Goal: Information Seeking & Learning: Find specific page/section

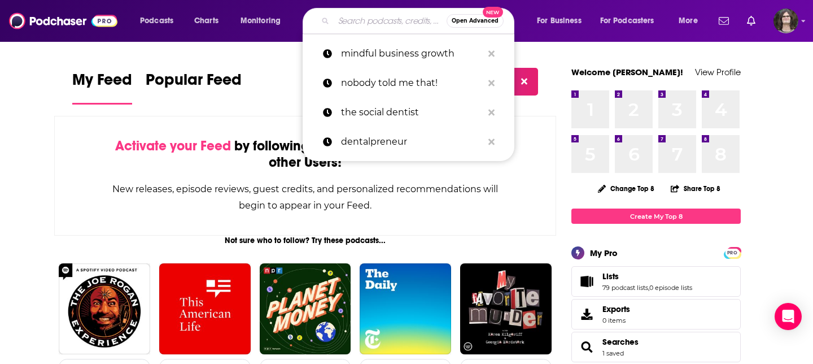
click at [352, 16] on input "Search podcasts, credits, & more..." at bounding box center [390, 21] width 113 height 18
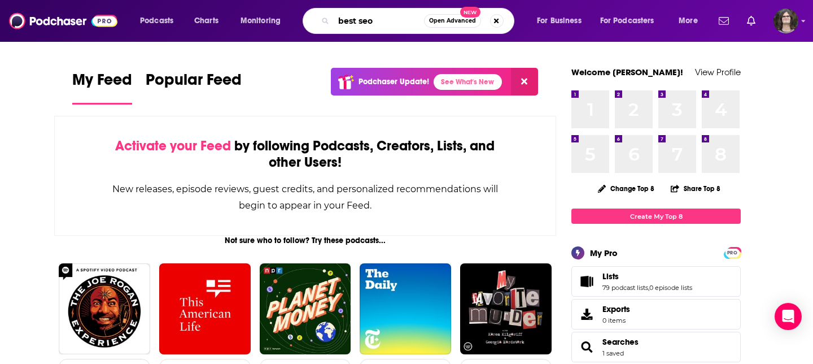
type input "best seo"
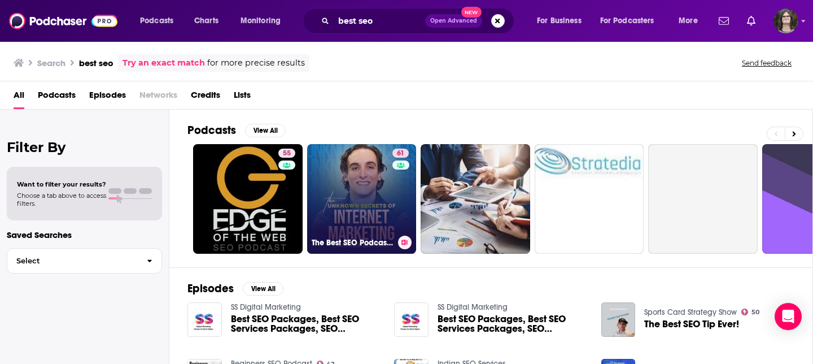
click at [357, 197] on link "61 The Best SEO Podcast: Unlocking the Unknown Secrets of AI, Search Rankings &…" at bounding box center [362, 199] width 110 height 110
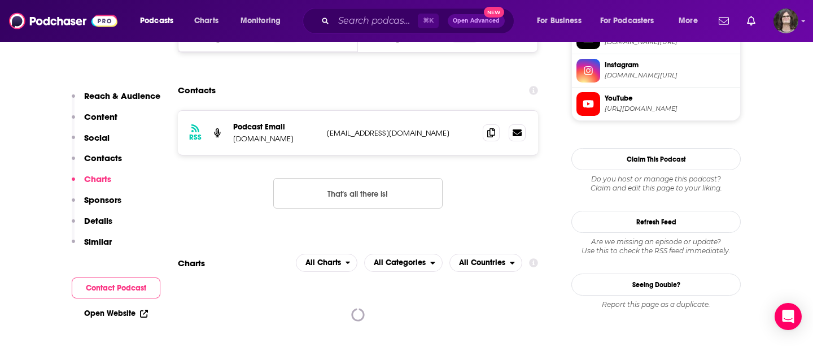
scroll to position [1029, 0]
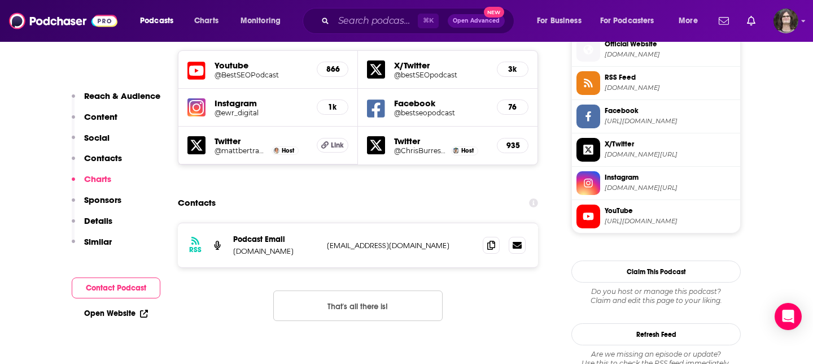
click at [432, 192] on div "Contacts" at bounding box center [358, 202] width 360 height 21
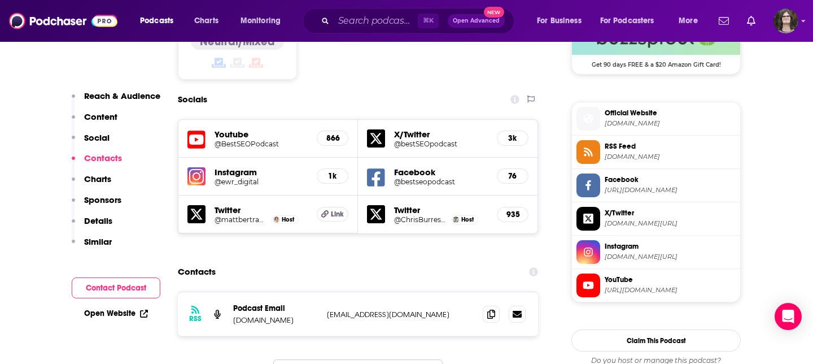
scroll to position [926, 0]
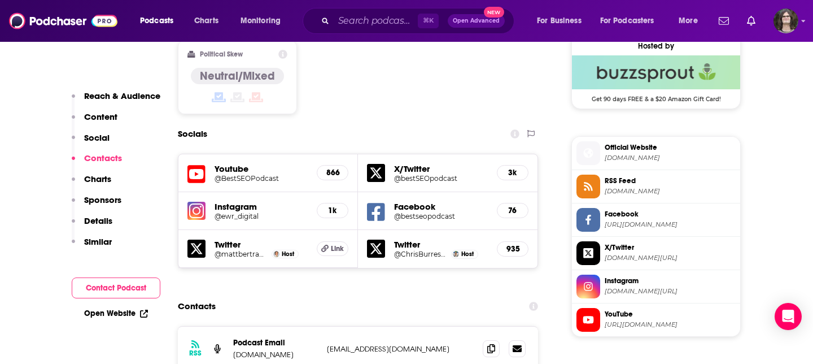
click at [623, 149] on span "Official Website" at bounding box center [670, 147] width 131 height 10
